Goal: Find specific page/section: Find specific page/section

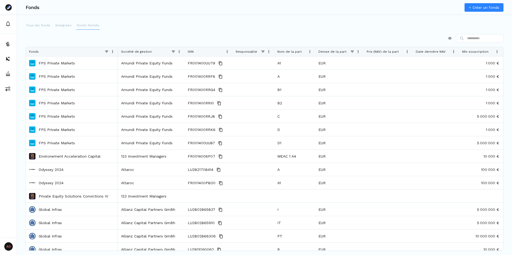
click at [92, 28] on button "Fonds fermés" at bounding box center [87, 25] width 23 height 9
click at [56, 25] on p "Evergreen" at bounding box center [63, 25] width 16 height 5
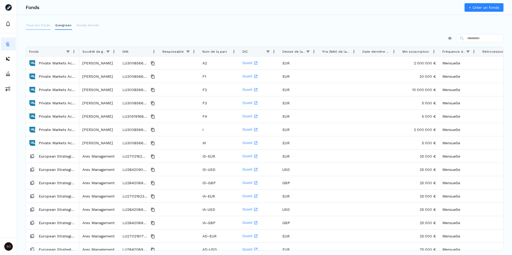
click at [39, 25] on p "Tous les fonds" at bounding box center [38, 25] width 24 height 5
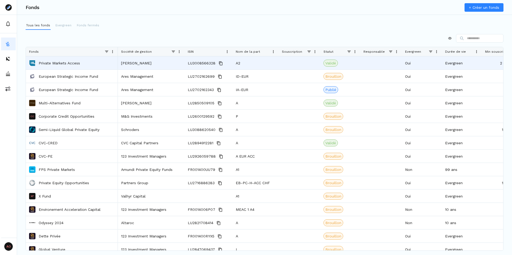
click at [48, 63] on p "Private Markets Access" at bounding box center [59, 62] width 41 height 5
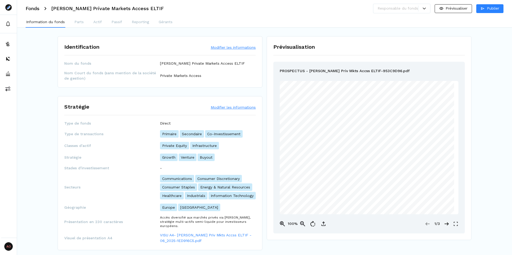
click at [426, 10] on div at bounding box center [424, 8] width 12 height 3
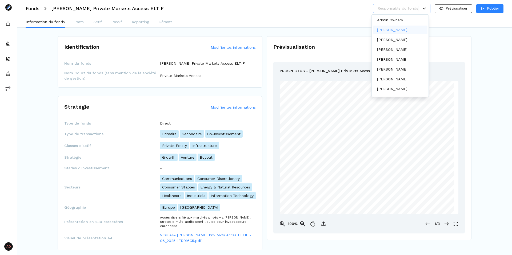
click at [393, 28] on p "[PERSON_NAME]" at bounding box center [392, 30] width 30 height 6
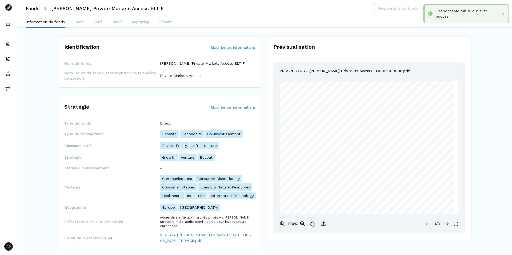
click at [329, 17] on div "Information du fonds Parts Actif Passif Reporting Gérants" at bounding box center [264, 22] width 494 height 11
click at [336, 19] on div "Information du fonds Parts Actif Passif Reporting Gérants" at bounding box center [264, 22] width 494 height 11
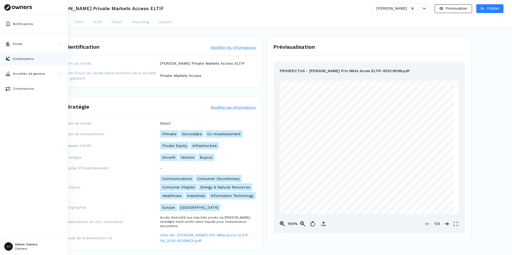
click at [24, 61] on p "Distributeurs" at bounding box center [23, 58] width 21 height 5
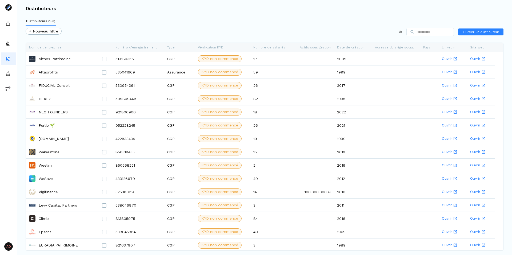
click at [181, 31] on div "+ Nouveau filtre + Créer un distributeur" at bounding box center [264, 33] width 477 height 11
click at [190, 31] on div "+ Nouveau filtre + Créer un distributeur" at bounding box center [264, 33] width 477 height 11
click at [50, 33] on html "AO Admin Owners Owners Distributeurs Distributeurs (153) + Nouveau filtre + Cré…" at bounding box center [256, 127] width 512 height 255
click at [49, 54] on p "Nom de l'entreprise" at bounding box center [48, 54] width 35 height 6
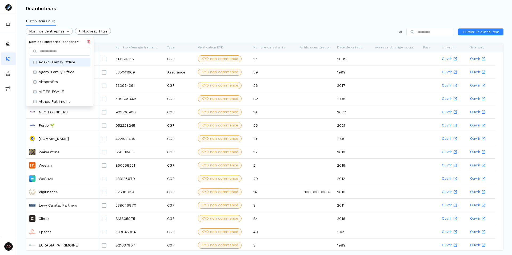
click at [52, 63] on p "Ade-ci Family Office" at bounding box center [57, 62] width 37 height 6
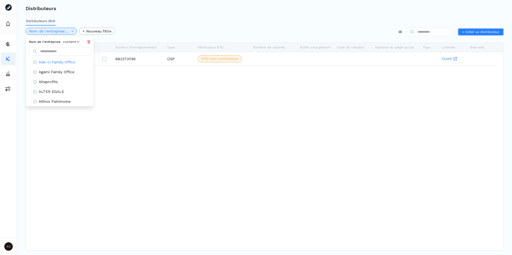
click at [88, 42] on icon at bounding box center [88, 41] width 3 height 3
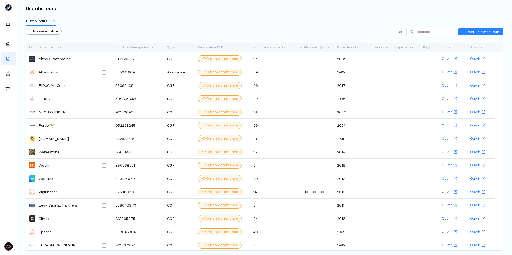
click at [141, 38] on div "+ Nouveau filtre + Créer un distributeur" at bounding box center [264, 33] width 477 height 11
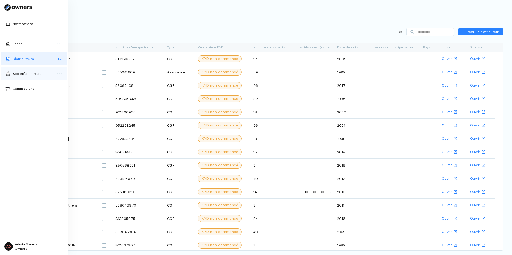
click at [19, 73] on p "Sociétés de gestion" at bounding box center [29, 73] width 33 height 5
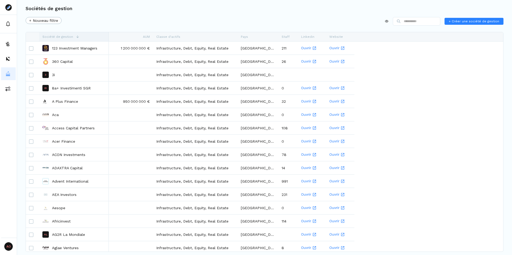
click at [97, 36] on div "Société de gestion" at bounding box center [73, 36] width 63 height 9
click at [93, 36] on div "Société de gestion" at bounding box center [73, 36] width 63 height 9
click at [141, 37] on div "AUM" at bounding box center [131, 36] width 38 height 9
click at [139, 27] on div "+ Nouveau filtre + Créer une société de gestion" at bounding box center [264, 22] width 477 height 11
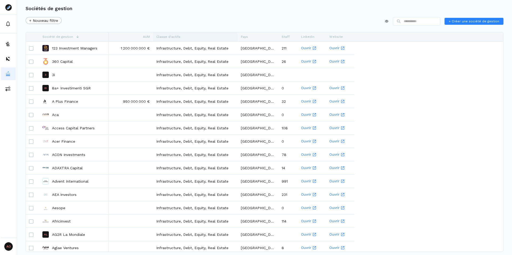
click at [179, 37] on div "Classe d'actifs" at bounding box center [195, 36] width 78 height 9
click at [184, 24] on div "+ Nouveau filtre + Créer une société de gestion" at bounding box center [264, 22] width 477 height 11
